Goal: Information Seeking & Learning: Learn about a topic

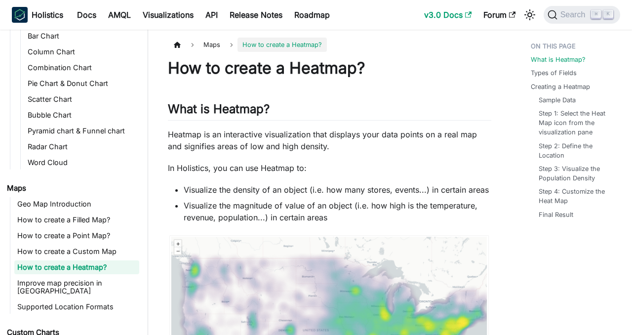
click at [465, 16] on icon "Main" at bounding box center [468, 14] width 7 height 7
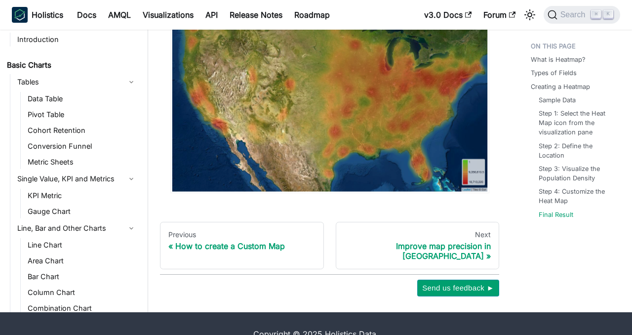
click at [39, 58] on link "Basic Charts" at bounding box center [71, 65] width 135 height 14
click at [51, 17] on b "Holistics" at bounding box center [48, 15] width 32 height 12
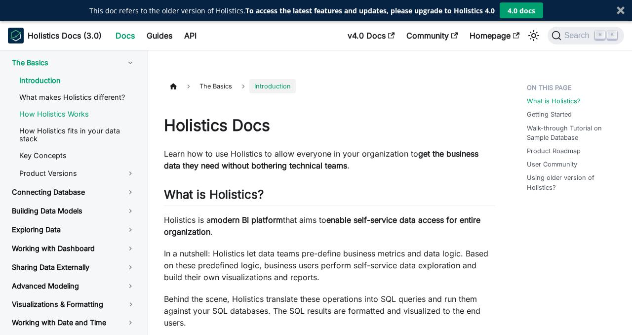
click at [79, 110] on link "How Holistics Works" at bounding box center [77, 114] width 132 height 15
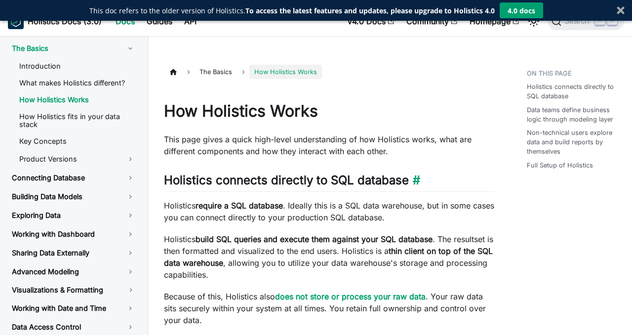
scroll to position [16, 0]
